Goal: Transaction & Acquisition: Purchase product/service

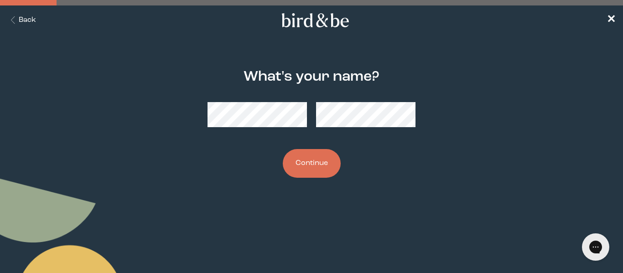
click at [308, 162] on button "Continue" at bounding box center [312, 163] width 58 height 29
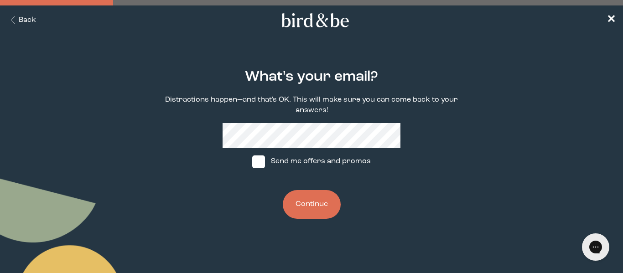
click at [308, 207] on button "Continue" at bounding box center [312, 204] width 58 height 29
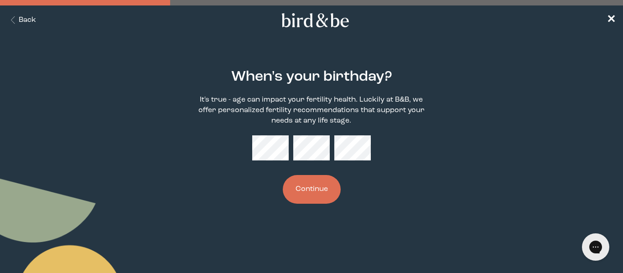
click at [310, 193] on button "Continue" at bounding box center [312, 189] width 58 height 29
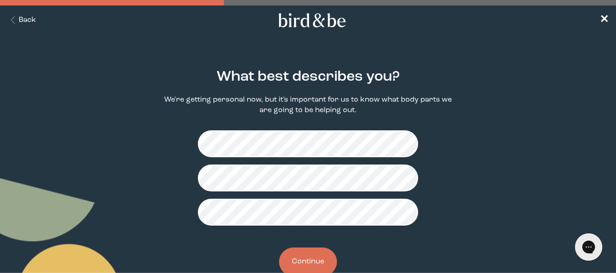
click at [302, 266] on button "Continue" at bounding box center [308, 262] width 58 height 29
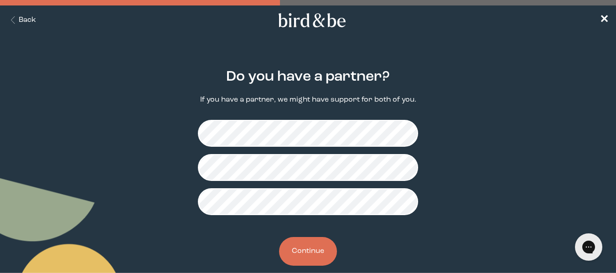
click at [302, 250] on button "Continue" at bounding box center [308, 251] width 58 height 29
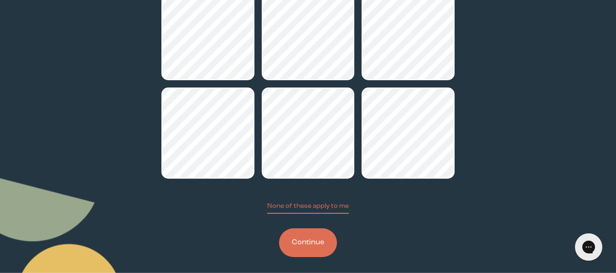
scroll to position [98, 0]
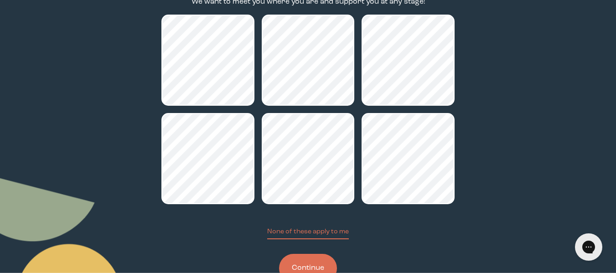
click at [314, 261] on button "Continue" at bounding box center [308, 268] width 58 height 29
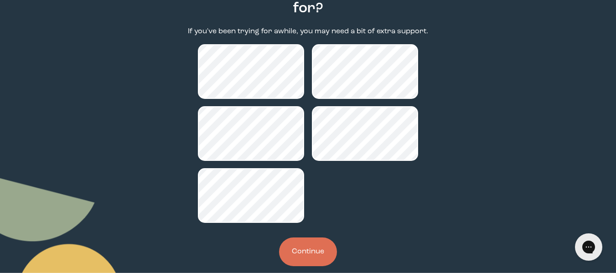
scroll to position [104, 0]
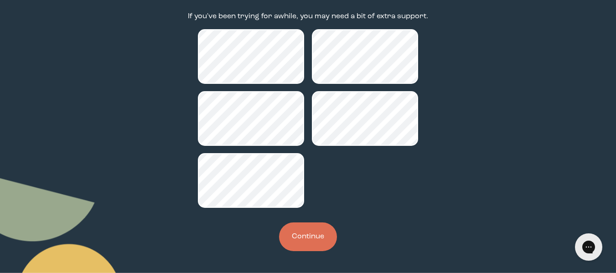
click at [321, 229] on button "Continue" at bounding box center [308, 237] width 58 height 29
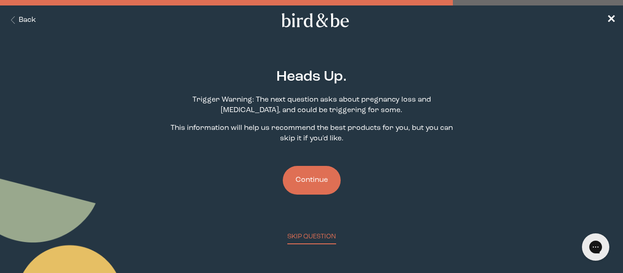
click at [317, 189] on button "Continue" at bounding box center [312, 180] width 58 height 29
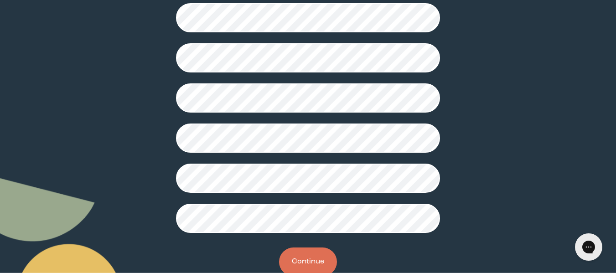
scroll to position [297, 0]
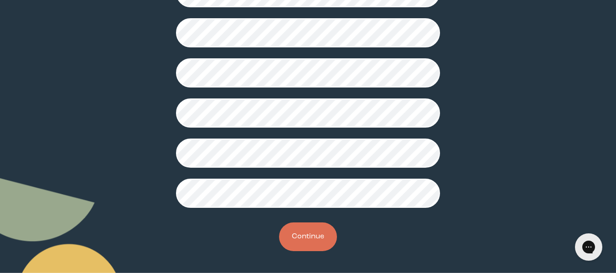
click at [301, 240] on button "Continue" at bounding box center [308, 237] width 58 height 29
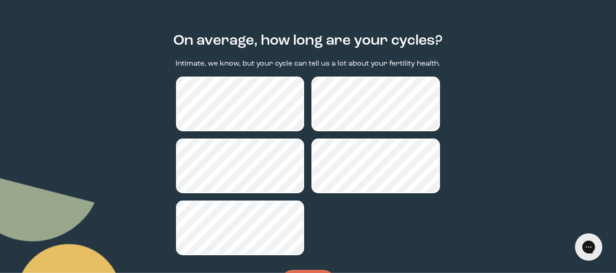
scroll to position [83, 0]
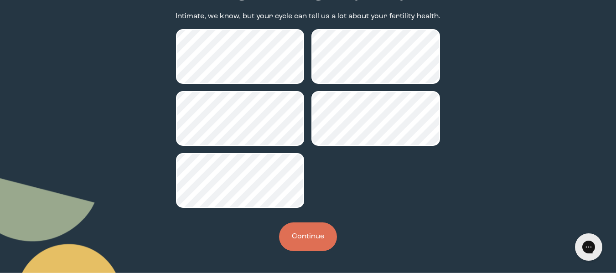
click at [309, 236] on button "Continue" at bounding box center [308, 237] width 58 height 29
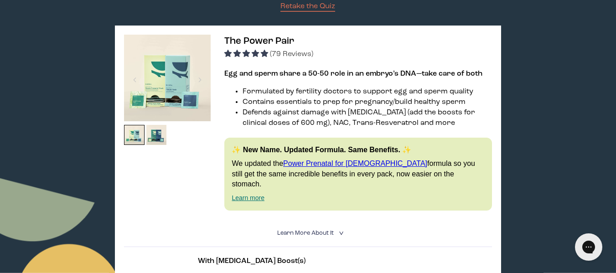
scroll to position [133, 0]
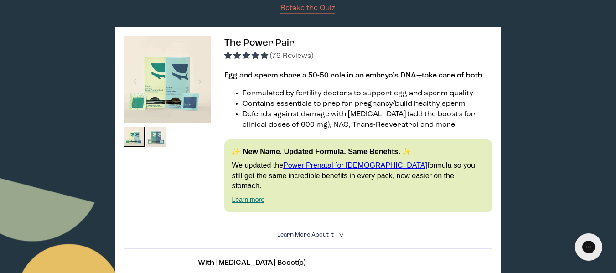
click at [160, 138] on img at bounding box center [156, 137] width 21 height 21
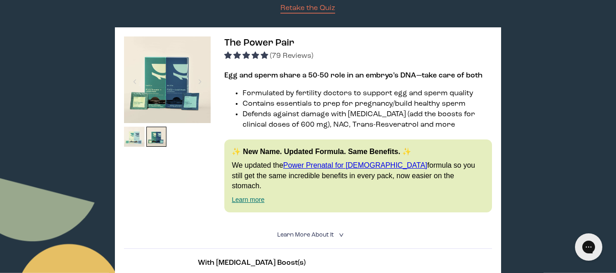
click at [128, 140] on img at bounding box center [134, 137] width 21 height 21
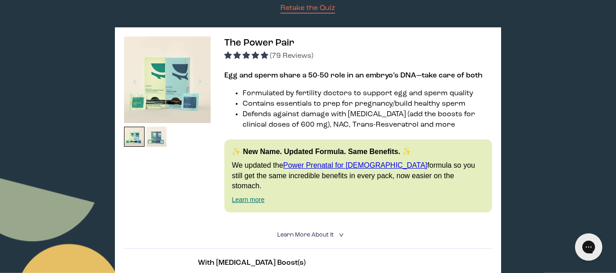
click at [162, 143] on img at bounding box center [156, 137] width 21 height 21
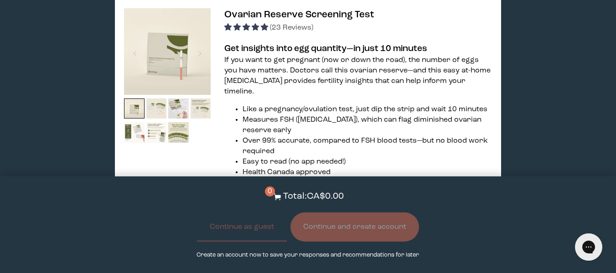
scroll to position [1355, 0]
click at [160, 99] on img at bounding box center [156, 109] width 21 height 21
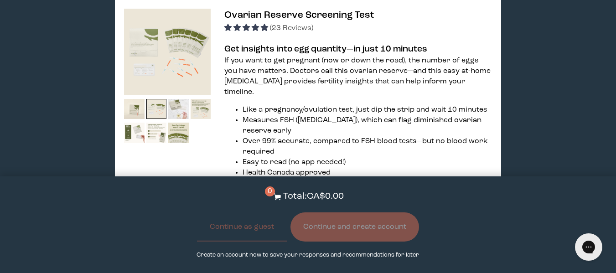
click at [178, 99] on img at bounding box center [178, 109] width 21 height 21
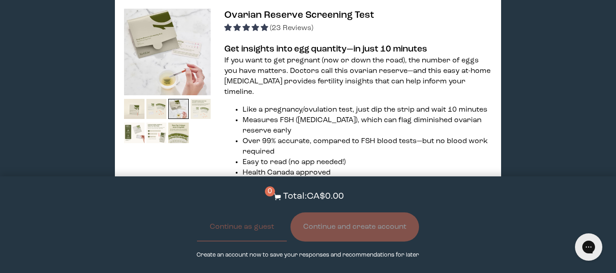
click at [200, 99] on img at bounding box center [201, 109] width 21 height 21
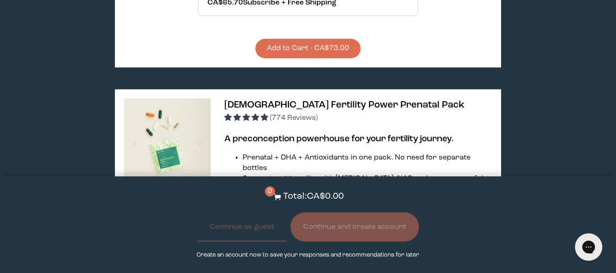
scroll to position [2279, 0]
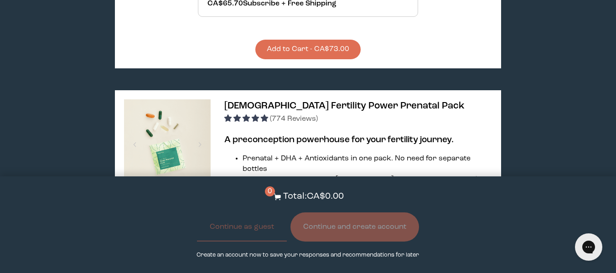
click at [183, 139] on div at bounding box center [167, 228] width 87 height 258
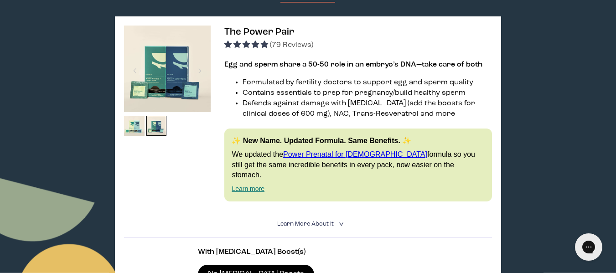
scroll to position [144, 0]
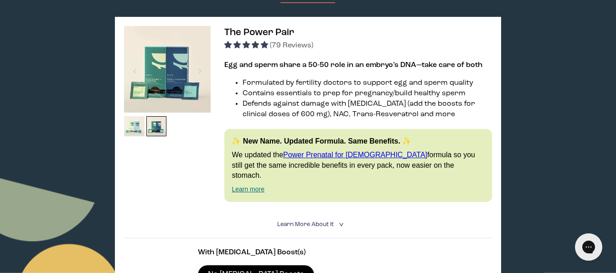
click at [136, 125] on img at bounding box center [134, 126] width 21 height 21
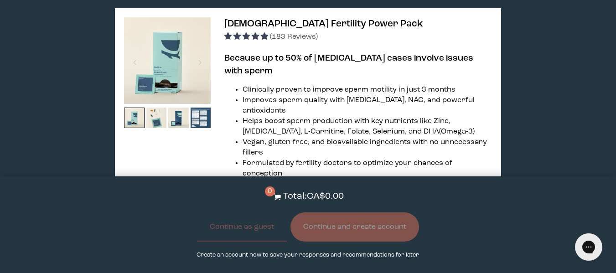
scroll to position [1880, 0]
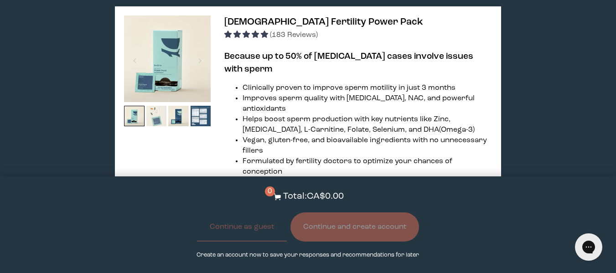
click at [159, 106] on img at bounding box center [156, 116] width 21 height 21
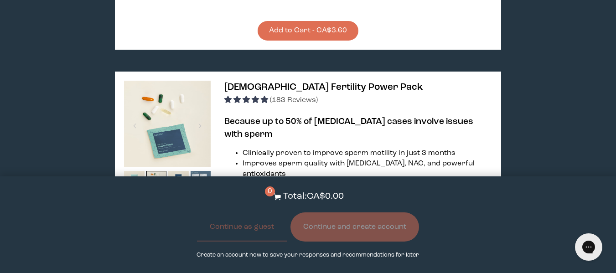
scroll to position [1814, 0]
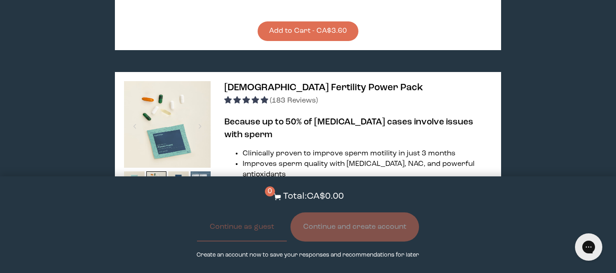
click at [198, 172] on img at bounding box center [201, 182] width 21 height 21
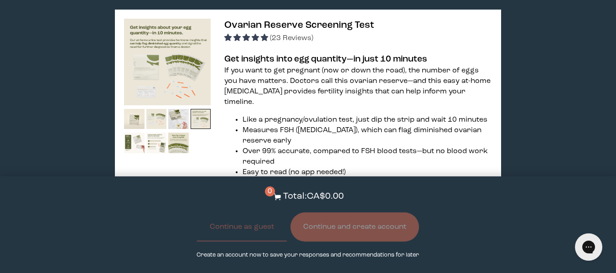
scroll to position [1341, 0]
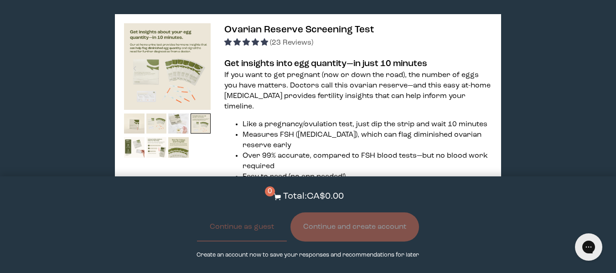
click at [181, 114] on img at bounding box center [178, 124] width 21 height 21
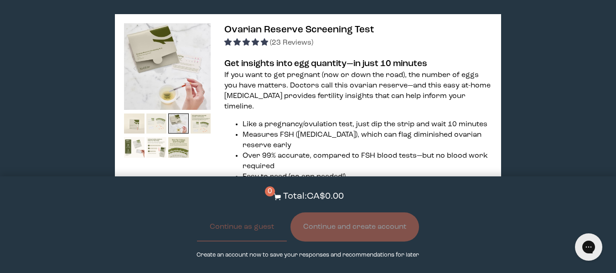
click at [156, 114] on img at bounding box center [156, 124] width 21 height 21
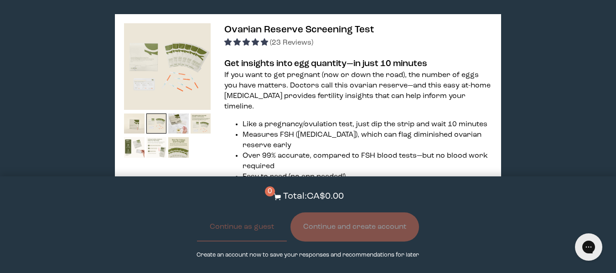
click at [155, 137] on img at bounding box center [156, 147] width 21 height 21
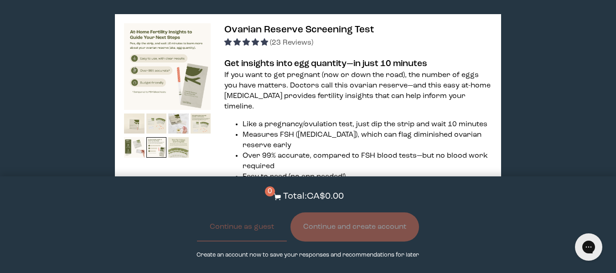
click at [177, 137] on img at bounding box center [178, 147] width 21 height 21
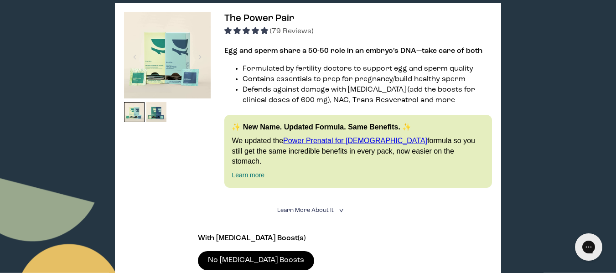
scroll to position [157, 0]
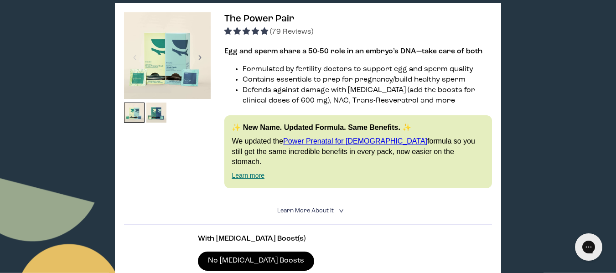
click at [197, 54] on div at bounding box center [200, 57] width 12 height 20
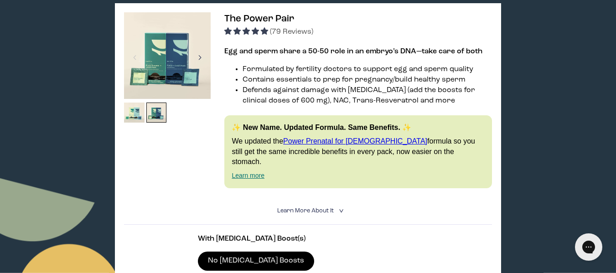
click at [197, 54] on div at bounding box center [200, 57] width 12 height 20
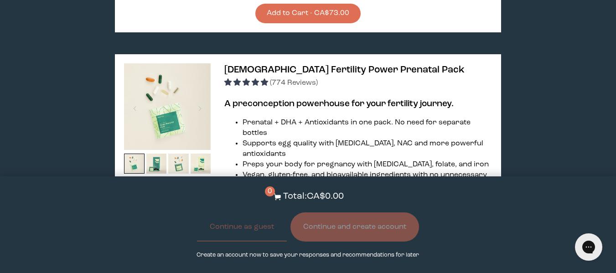
scroll to position [2316, 0]
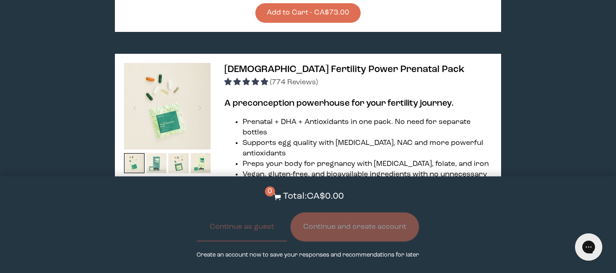
click at [155, 153] on img at bounding box center [156, 163] width 21 height 21
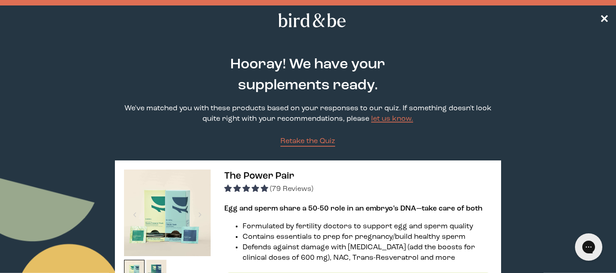
scroll to position [179, 0]
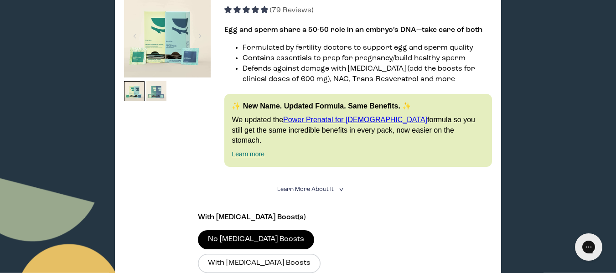
click at [162, 89] on img at bounding box center [156, 91] width 21 height 21
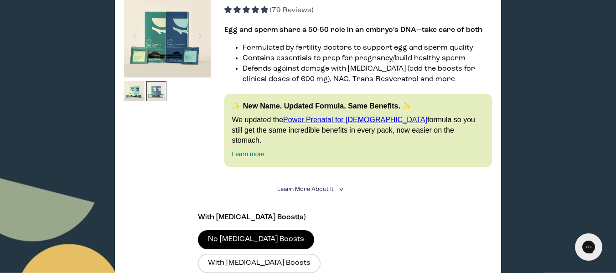
click at [162, 89] on img at bounding box center [156, 91] width 21 height 21
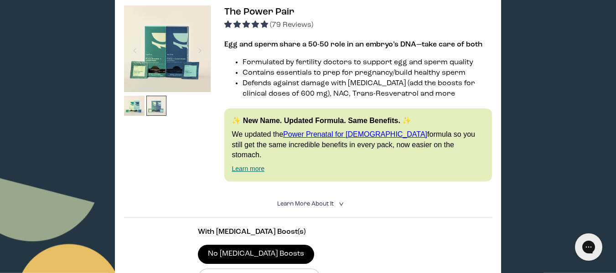
scroll to position [164, 0]
click at [134, 107] on img at bounding box center [134, 106] width 21 height 21
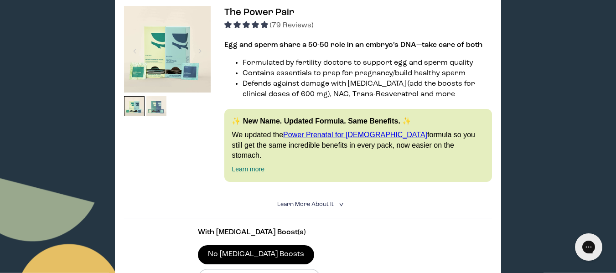
click at [161, 109] on img at bounding box center [156, 106] width 21 height 21
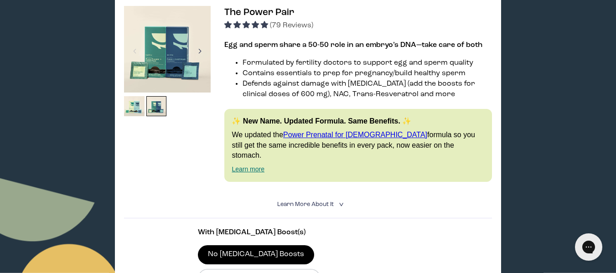
click at [203, 51] on div at bounding box center [200, 51] width 12 height 20
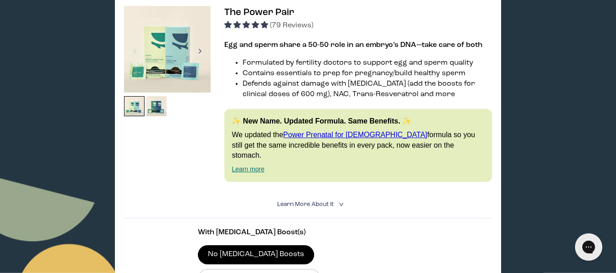
click at [203, 51] on div at bounding box center [200, 51] width 12 height 20
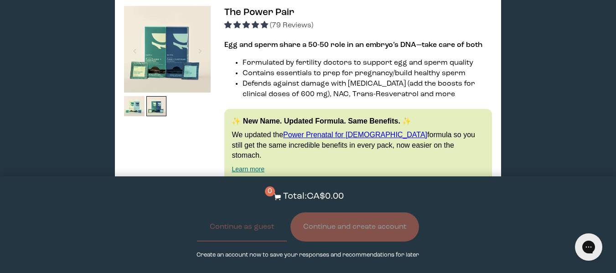
scroll to position [302, 0]
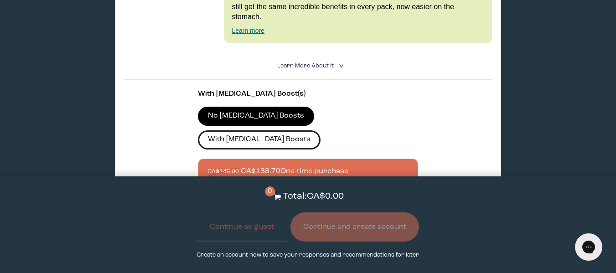
click at [305, 130] on label "With [MEDICAL_DATA] Boosts" at bounding box center [259, 139] width 123 height 19
click at [0, 0] on input "With [MEDICAL_DATA] Boosts" at bounding box center [0, 0] width 0 height 0
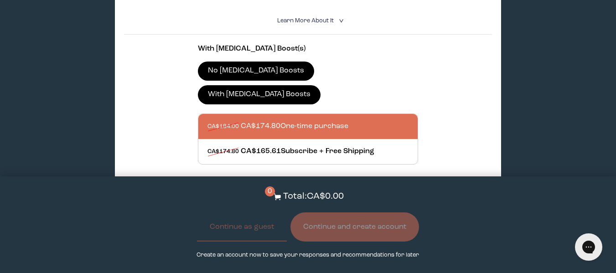
scroll to position [347, 0]
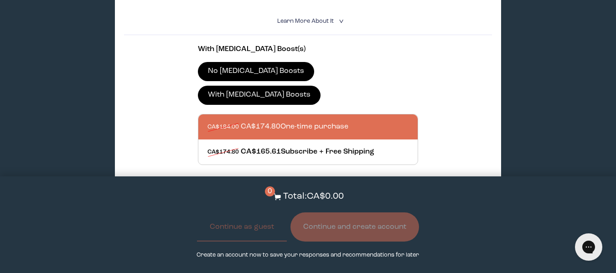
click at [265, 62] on label "No [MEDICAL_DATA] Boosts" at bounding box center [256, 71] width 117 height 19
click at [0, 0] on input "No [MEDICAL_DATA] Boosts" at bounding box center [0, 0] width 0 height 0
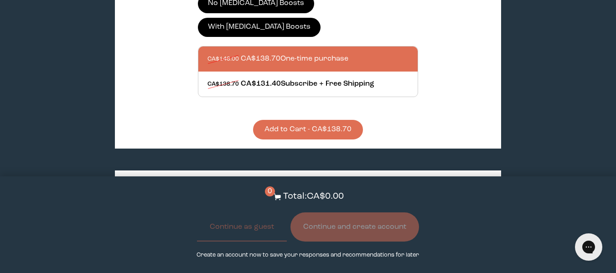
scroll to position [416, 0]
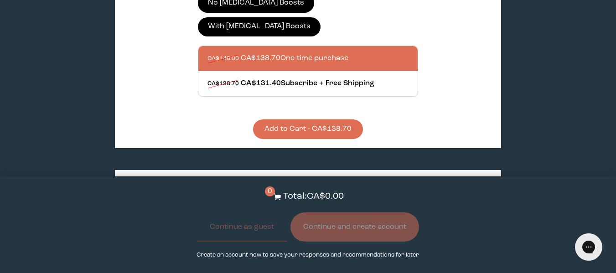
click at [338, 120] on button "Add to Cart - CA$138.70" at bounding box center [308, 130] width 110 height 20
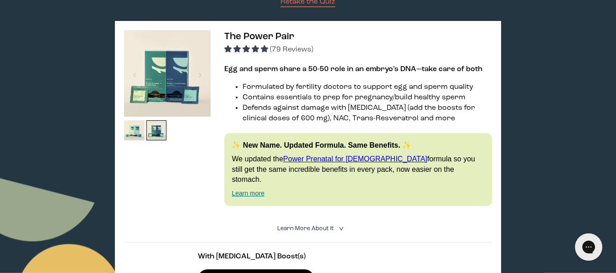
scroll to position [0, 0]
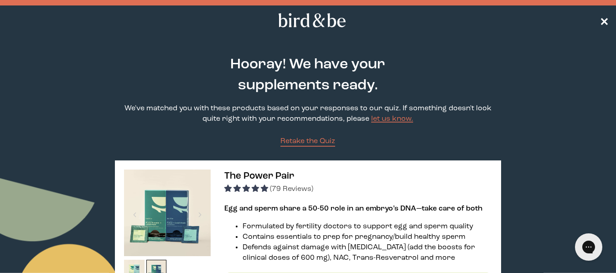
click at [608, 21] on span "✕" at bounding box center [604, 20] width 9 height 11
